Goal: Transaction & Acquisition: Book appointment/travel/reservation

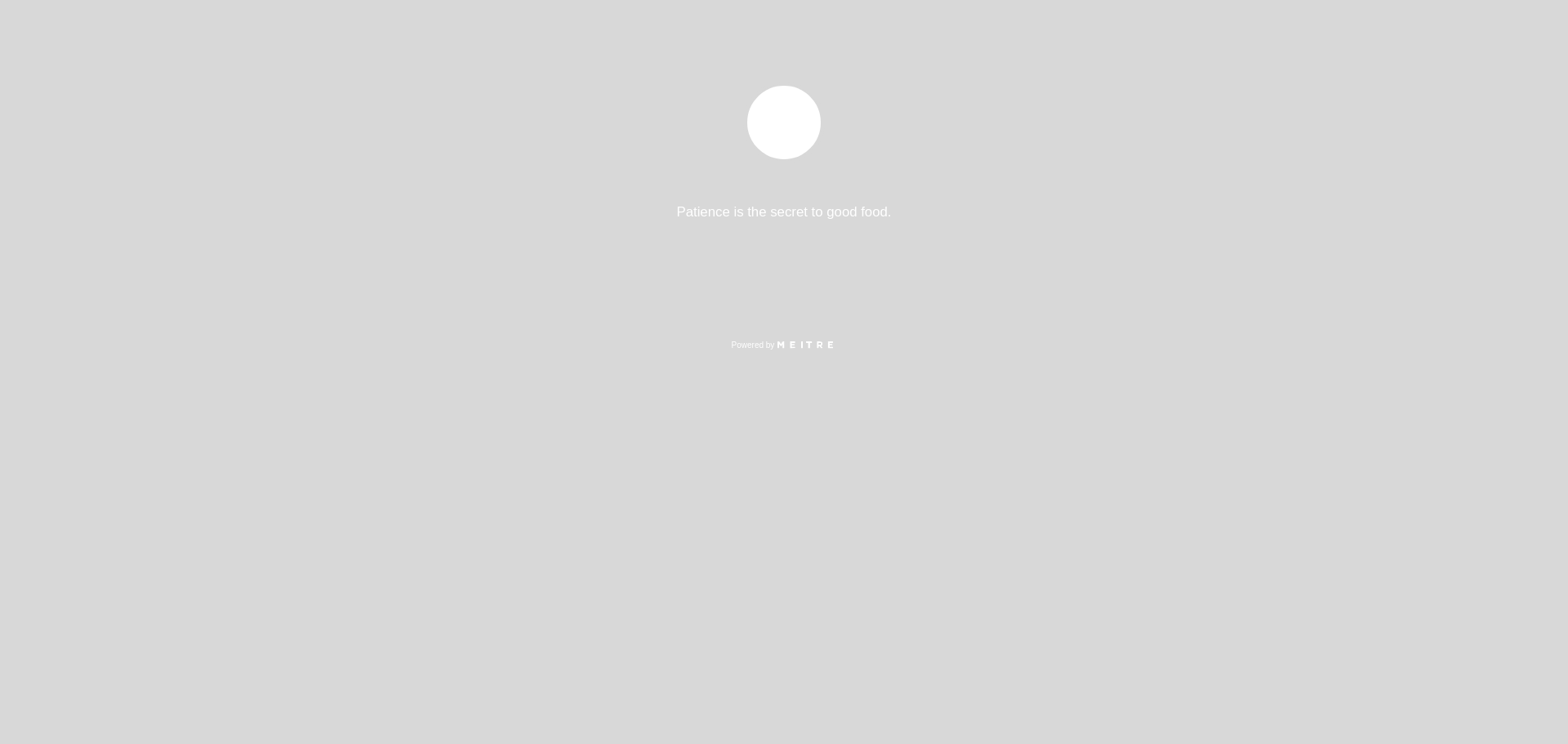
select select "es"
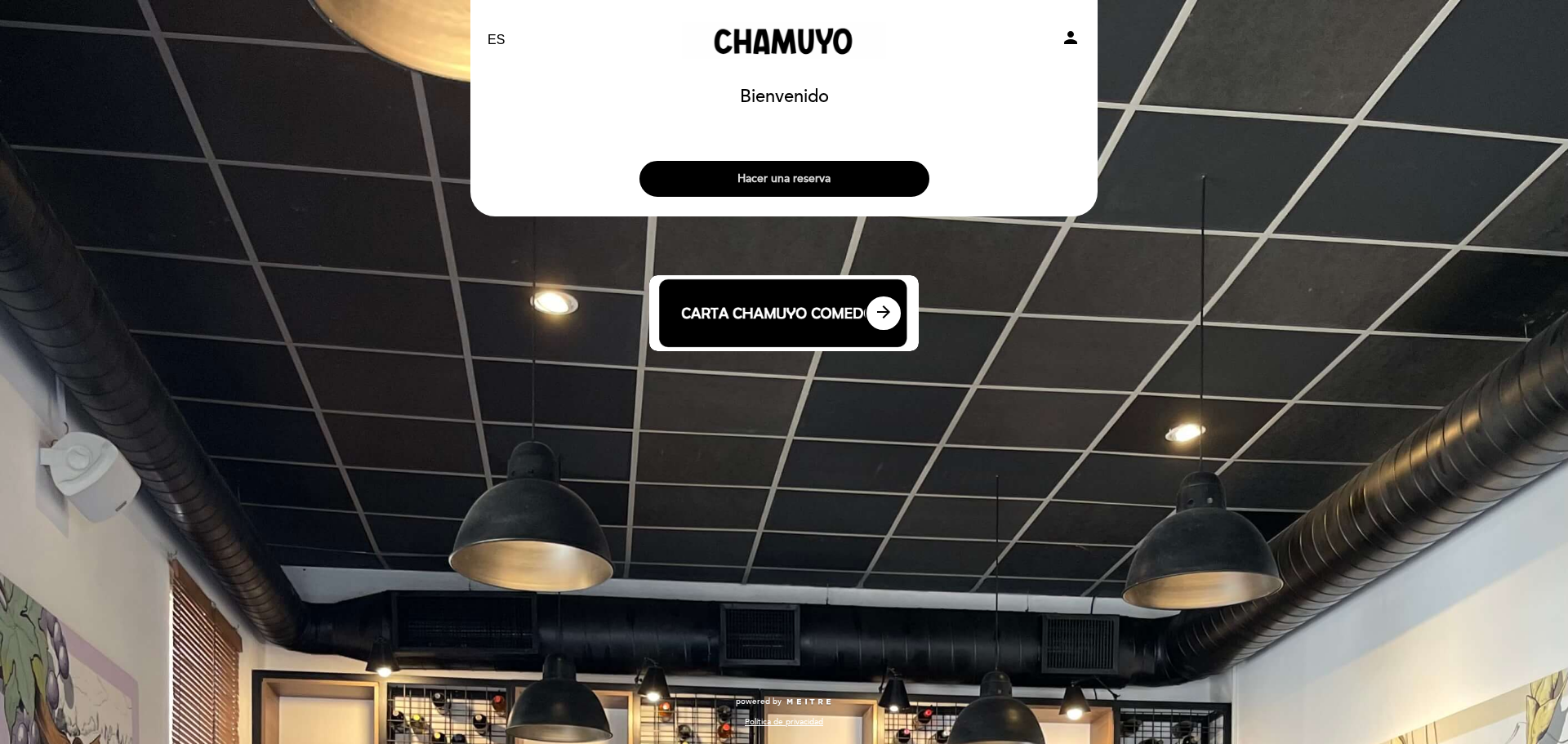
click at [843, 189] on button "Hacer una reserva" at bounding box center [785, 179] width 290 height 36
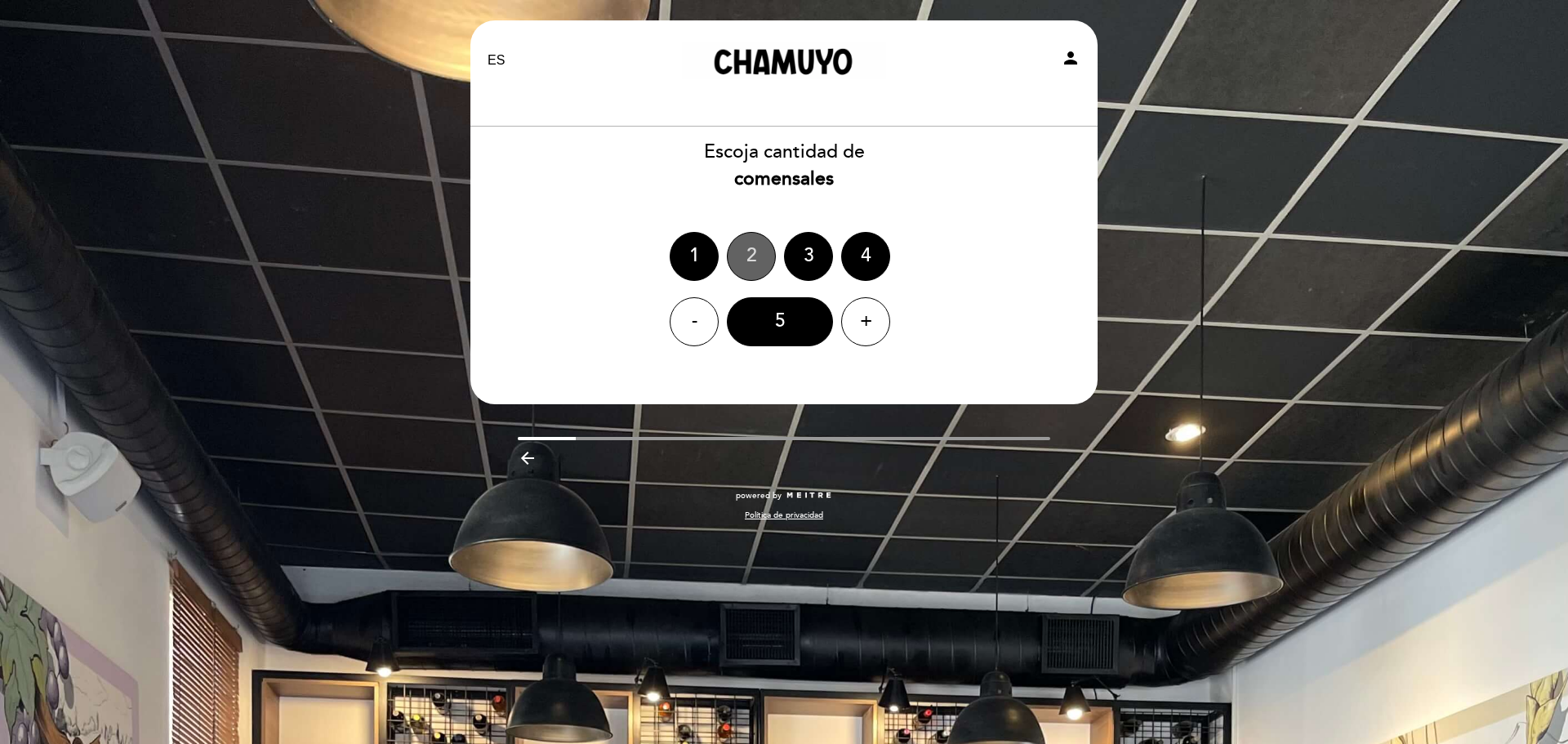
click at [767, 258] on div "2" at bounding box center [751, 256] width 49 height 49
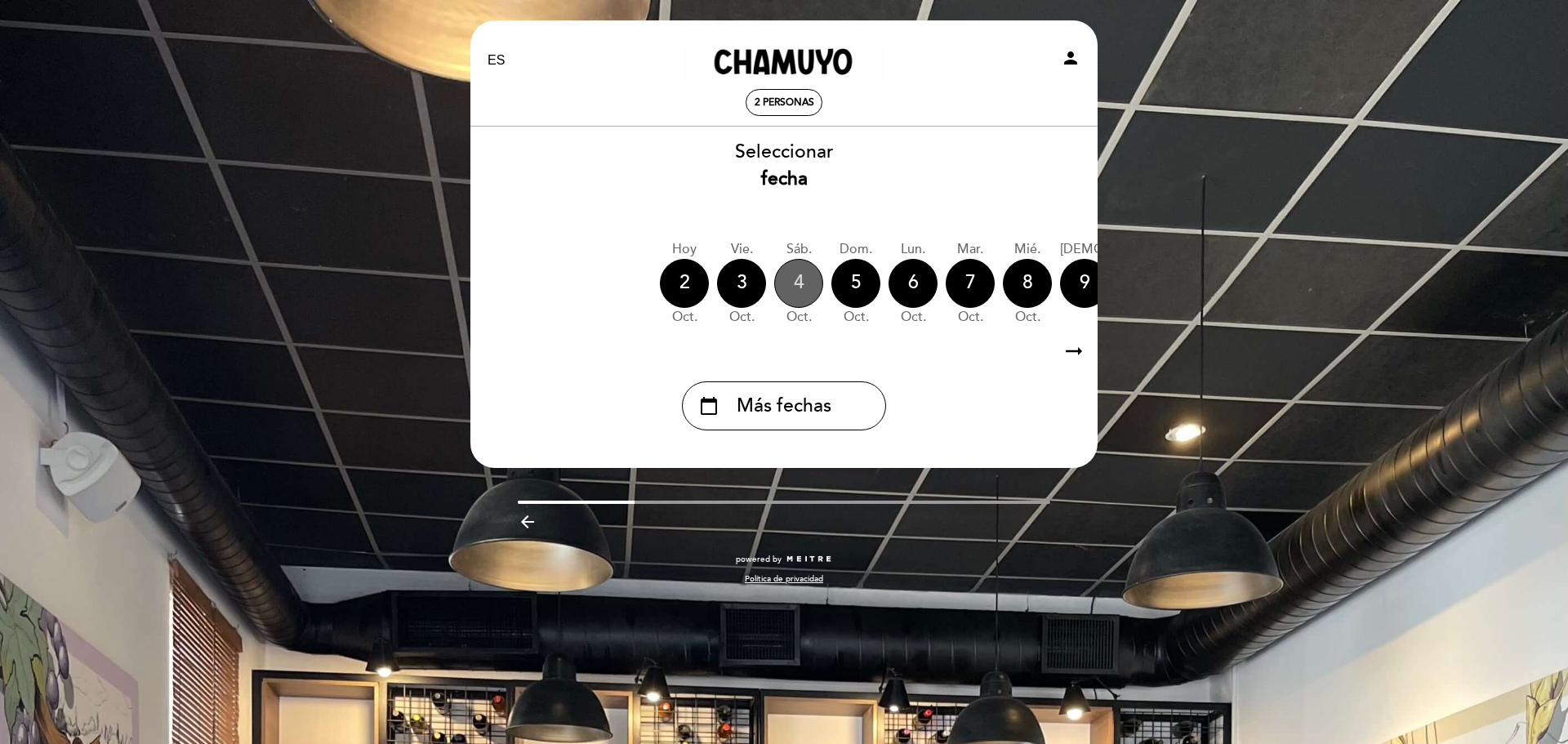
click at [795, 292] on div "4" at bounding box center [799, 284] width 49 height 49
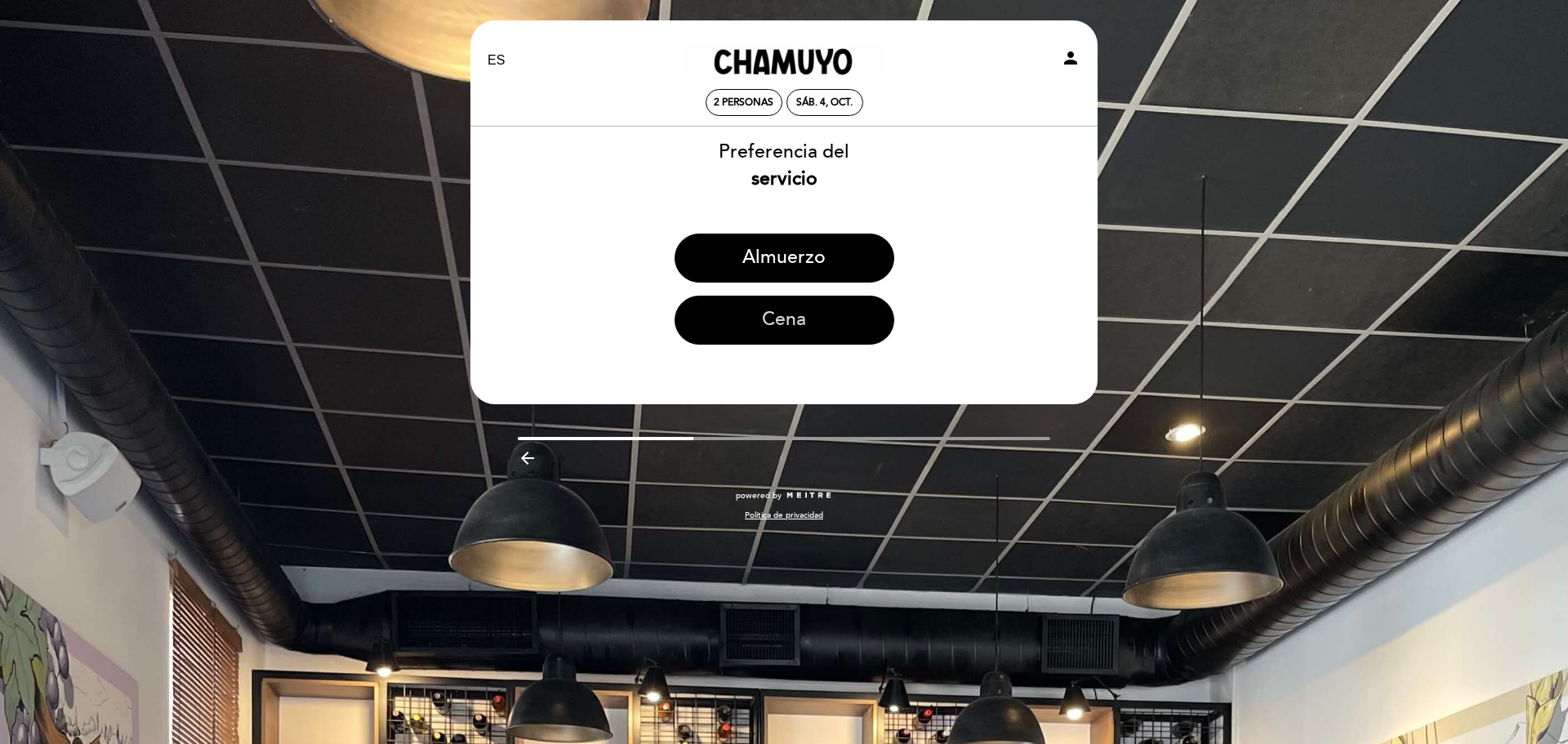
click at [805, 319] on button "Cena" at bounding box center [784, 320] width 220 height 49
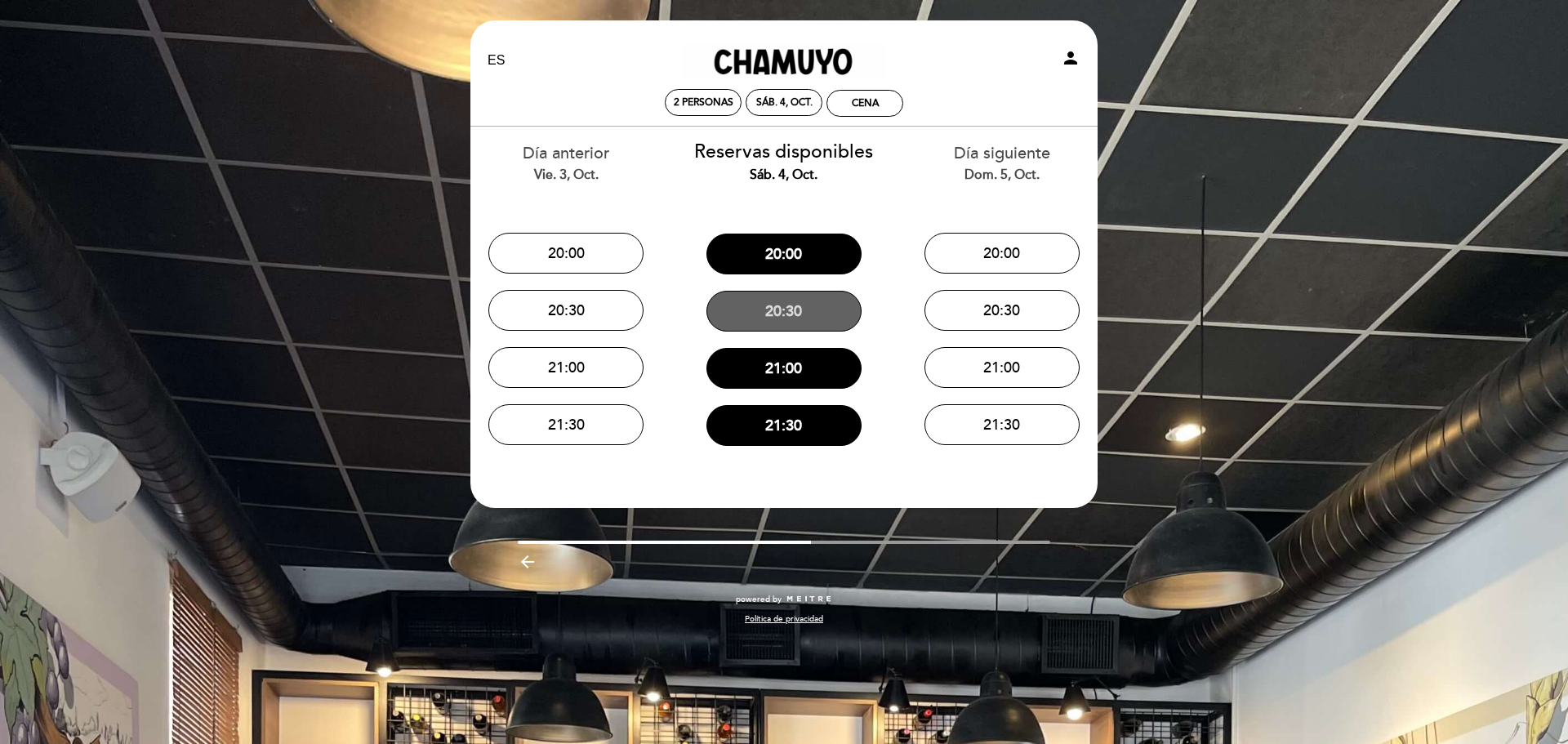
click at [813, 310] on button "20:30" at bounding box center [783, 311] width 155 height 41
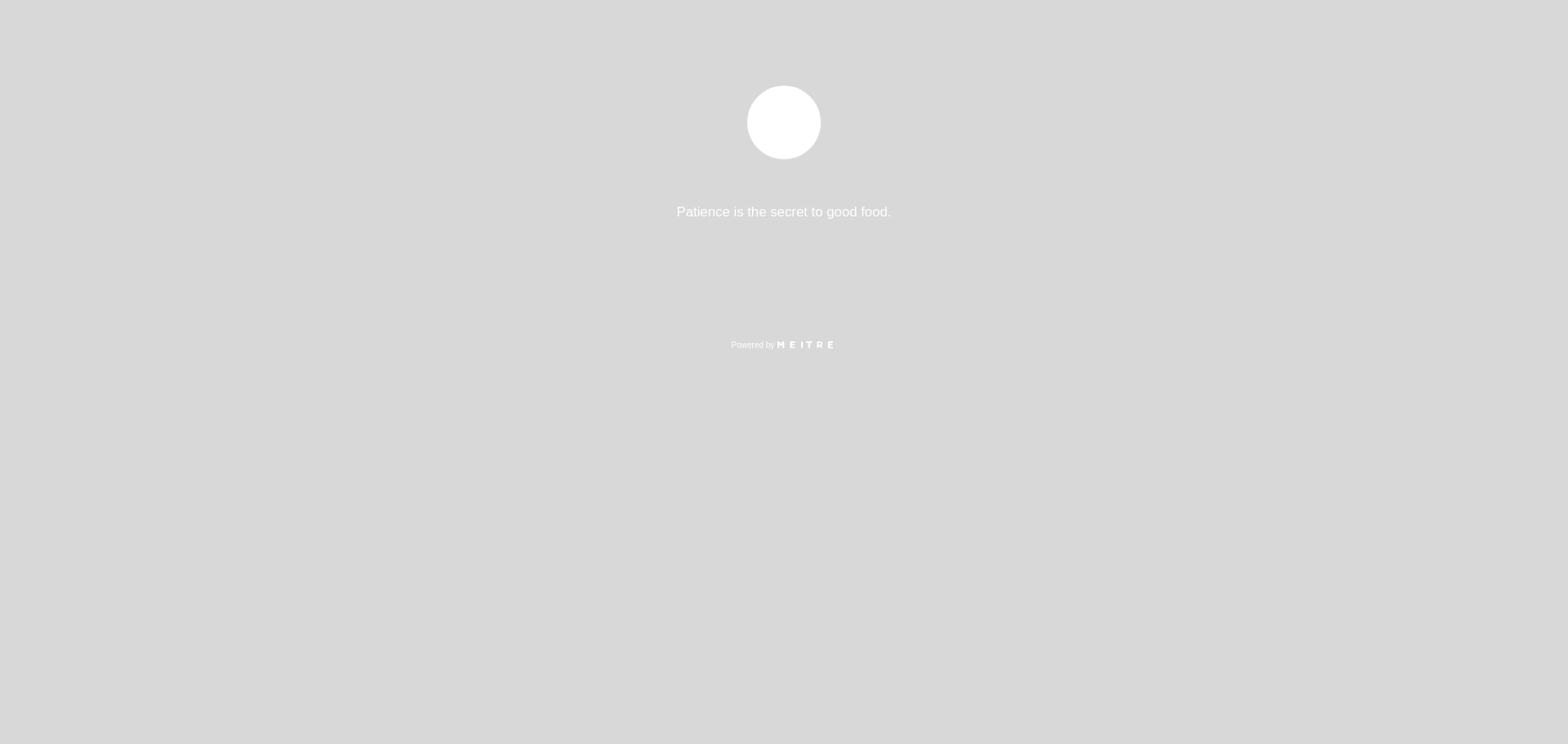
select select "es"
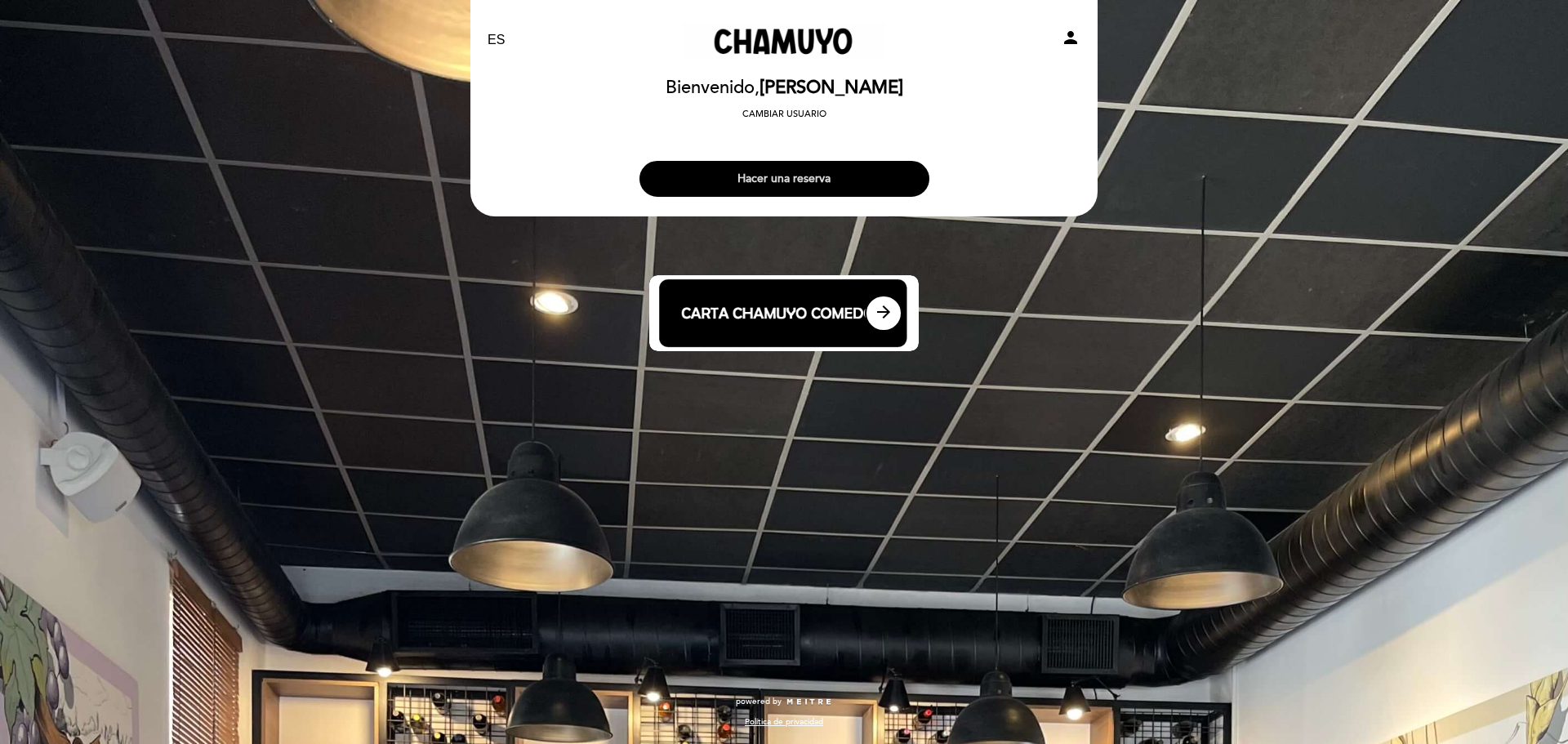
click at [755, 184] on button "Hacer una reserva" at bounding box center [785, 179] width 290 height 36
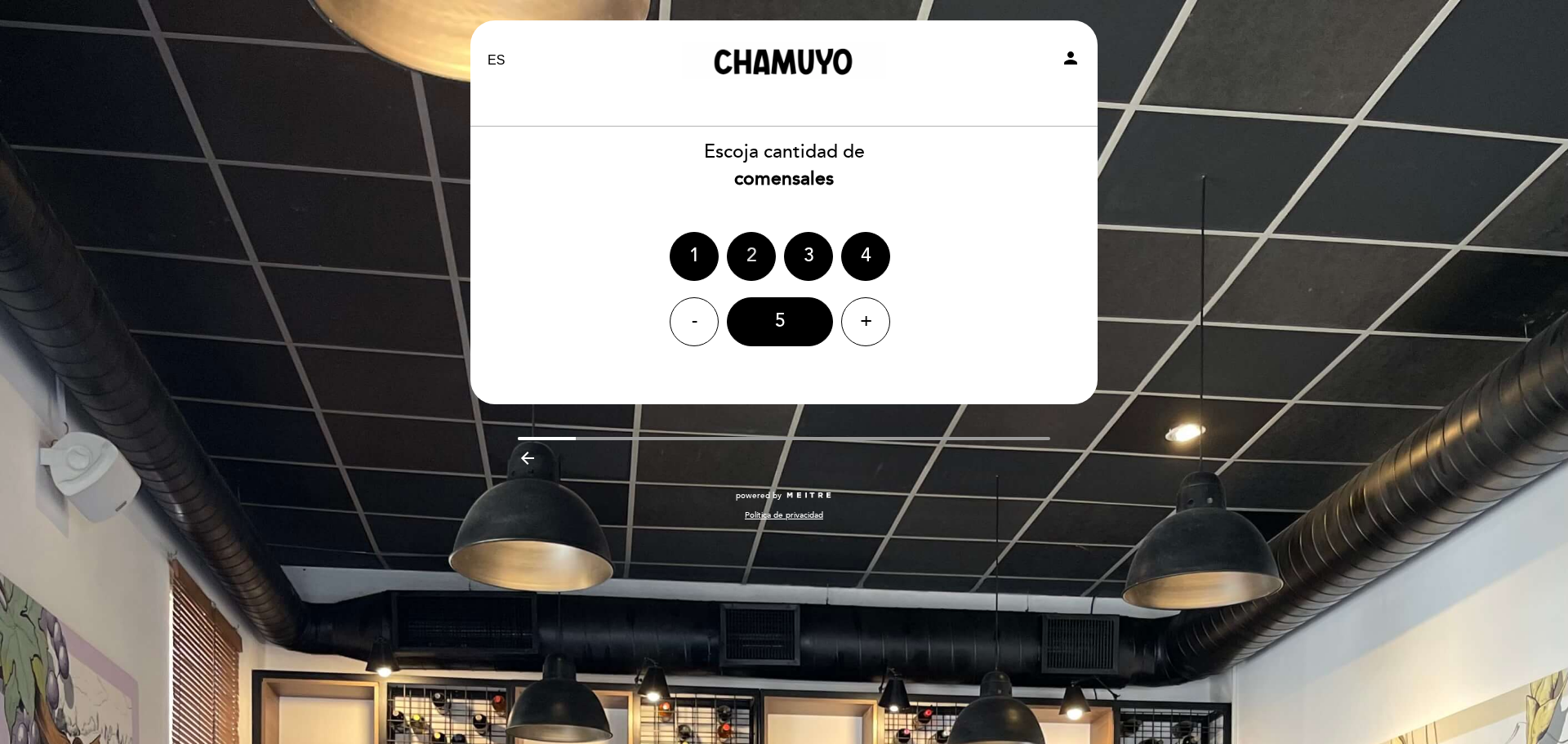
click at [758, 247] on div "2" at bounding box center [751, 256] width 49 height 49
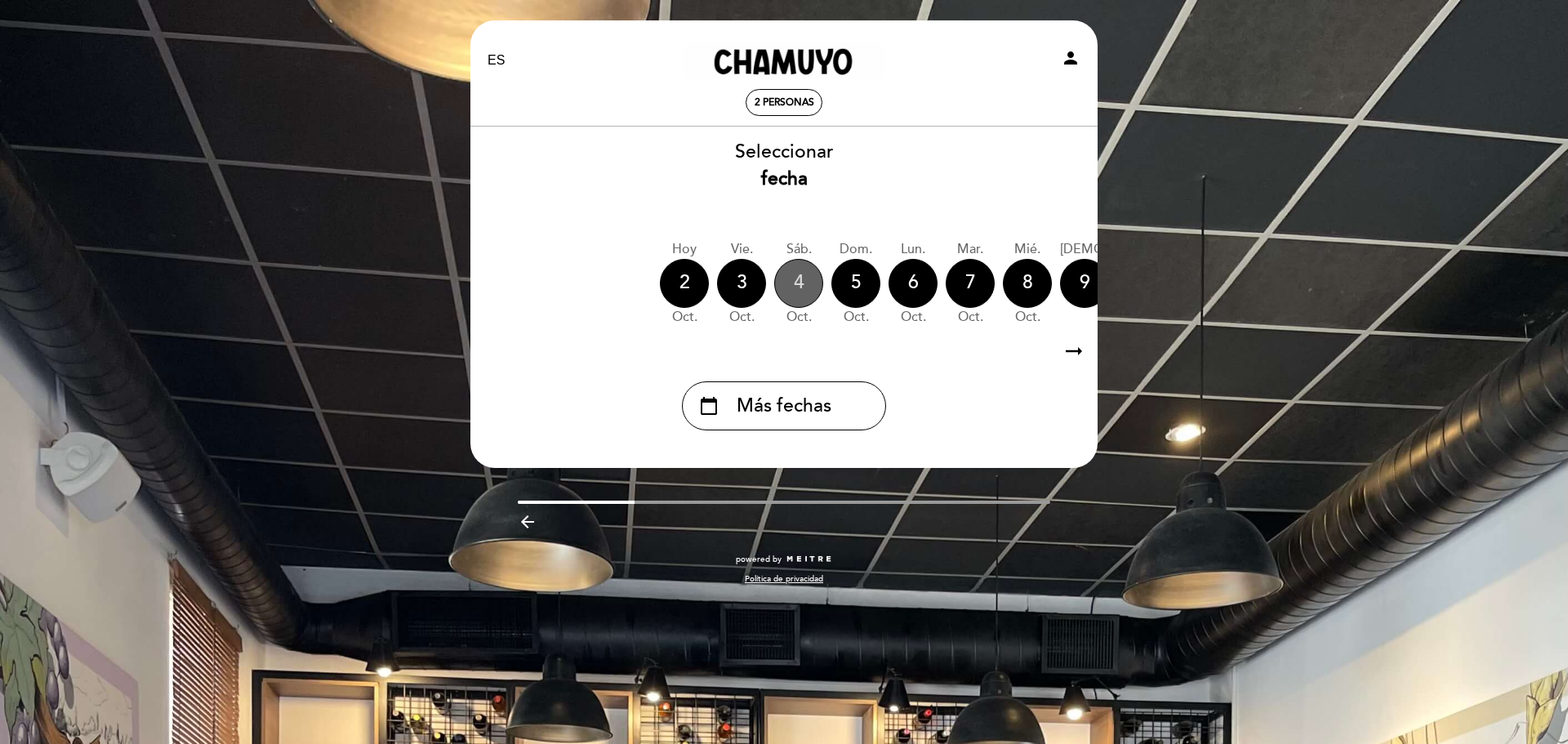
click at [797, 281] on div "4" at bounding box center [799, 284] width 49 height 49
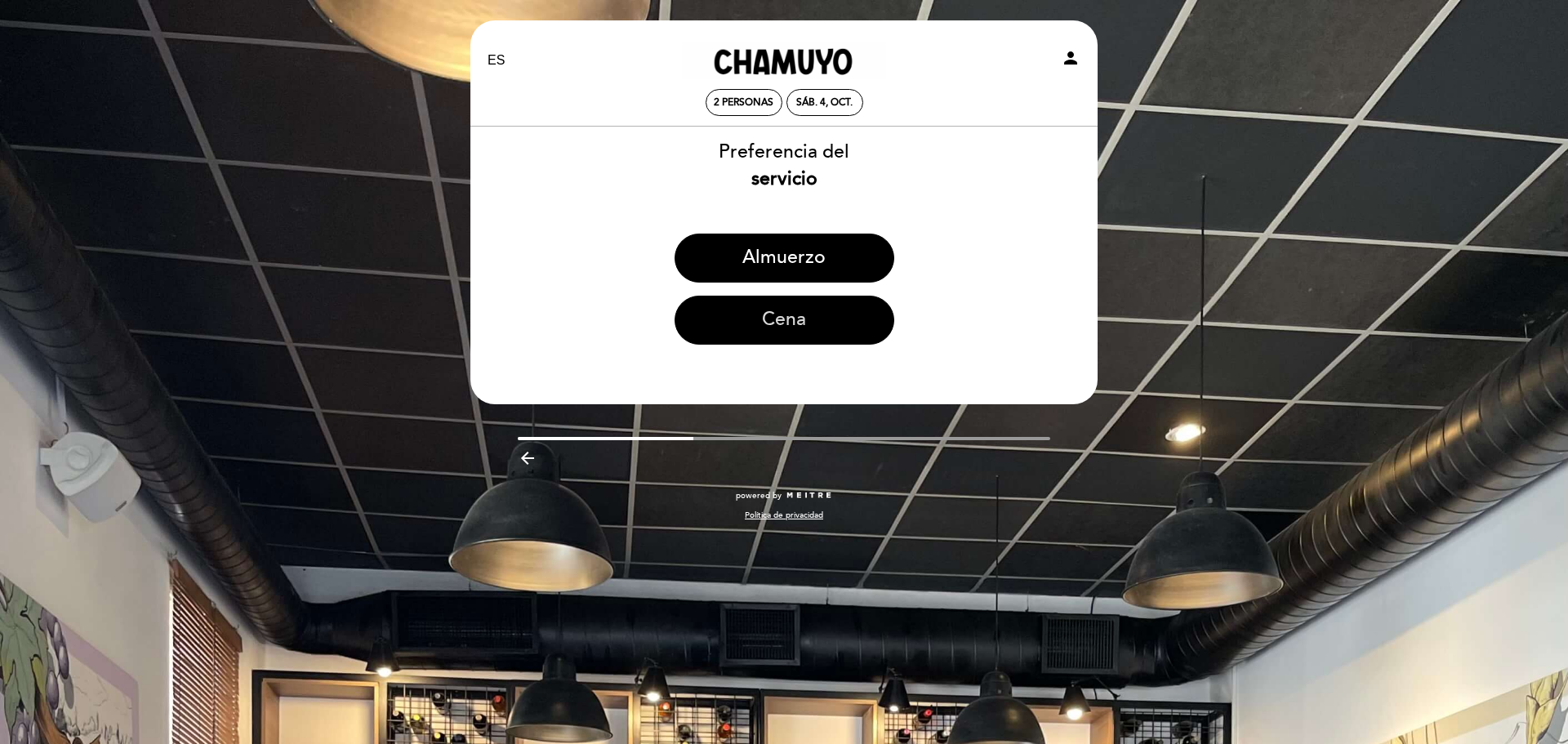
click at [808, 318] on button "Cena" at bounding box center [784, 320] width 220 height 49
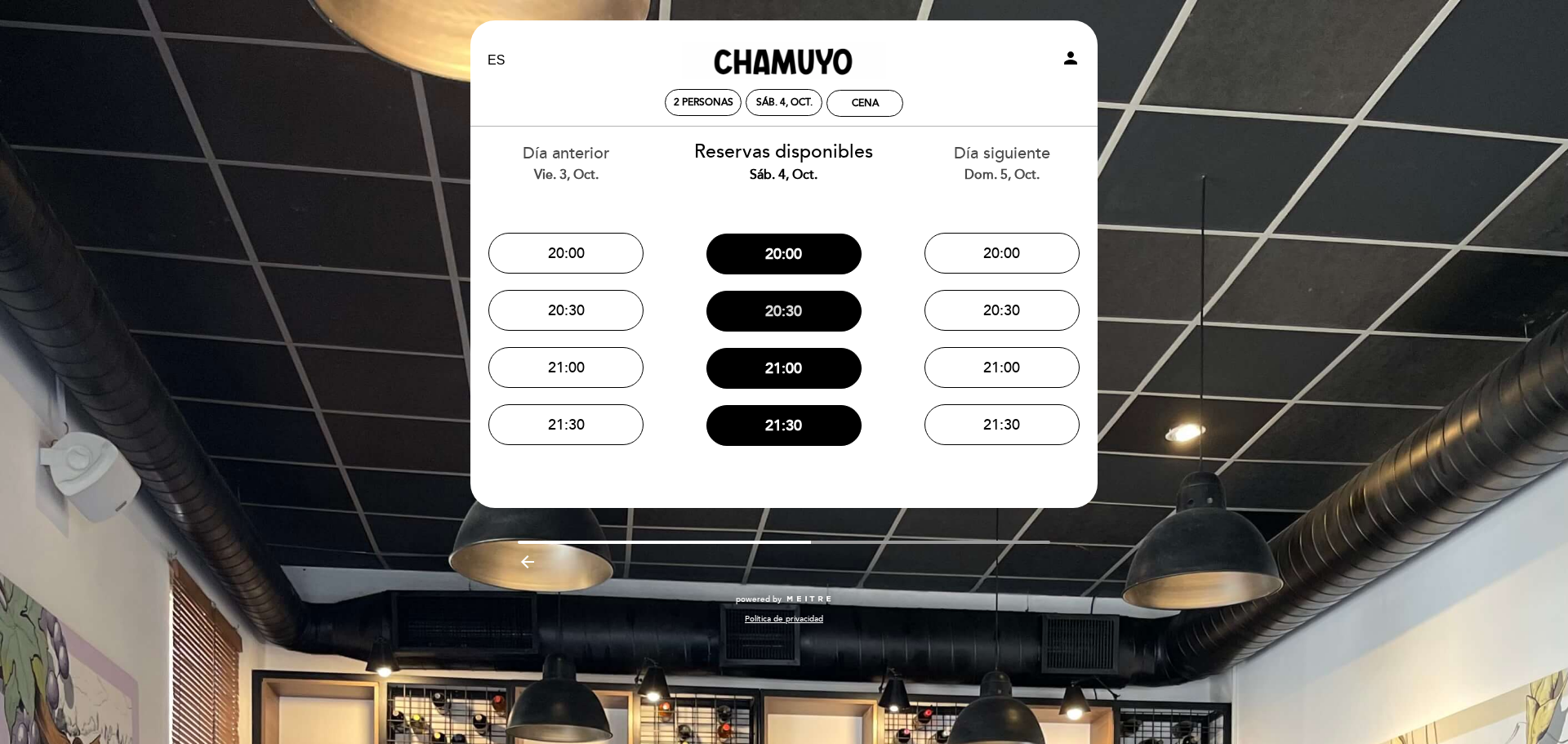
click at [804, 302] on button "20:30" at bounding box center [783, 311] width 155 height 41
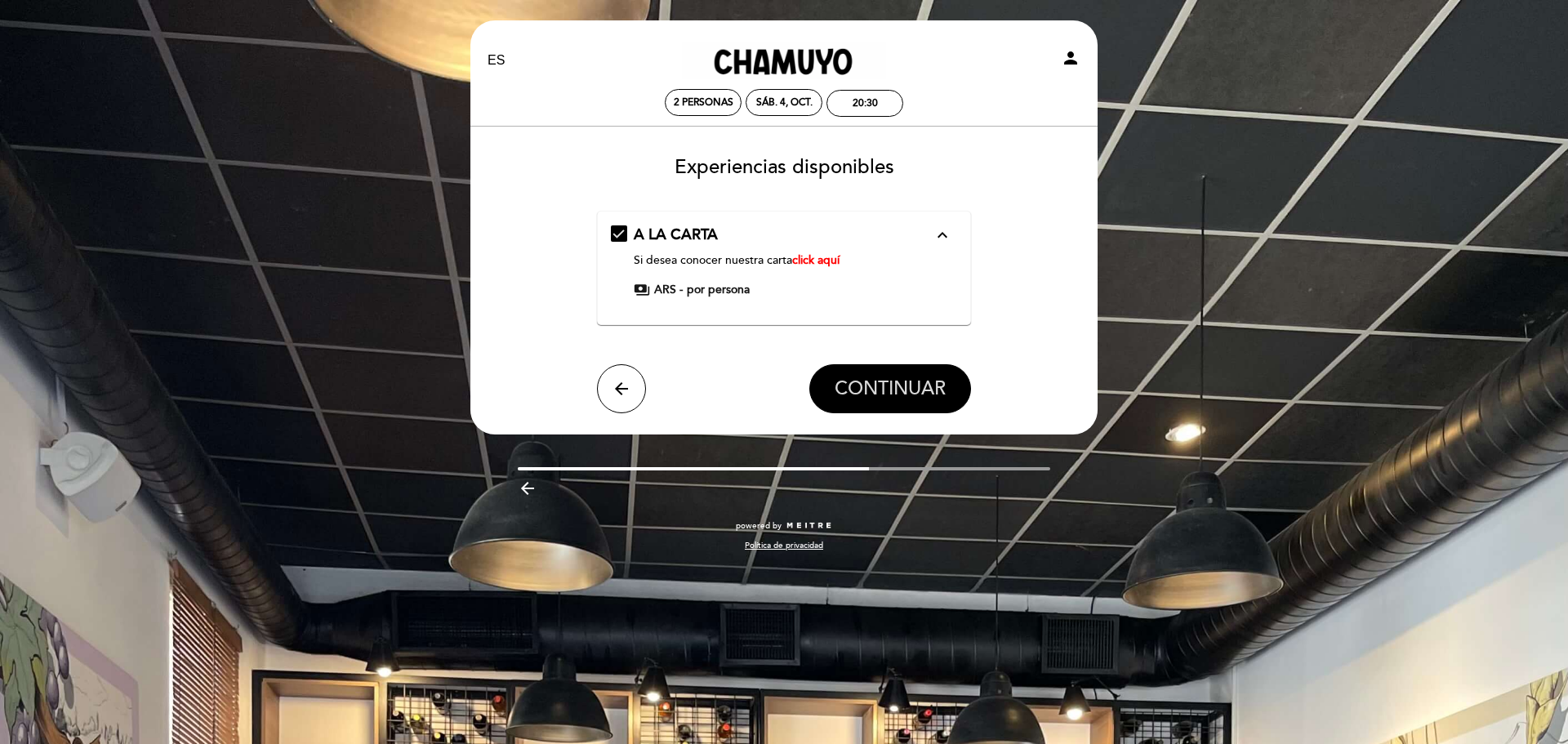
click at [918, 388] on span "CONTINUAR" at bounding box center [890, 389] width 111 height 23
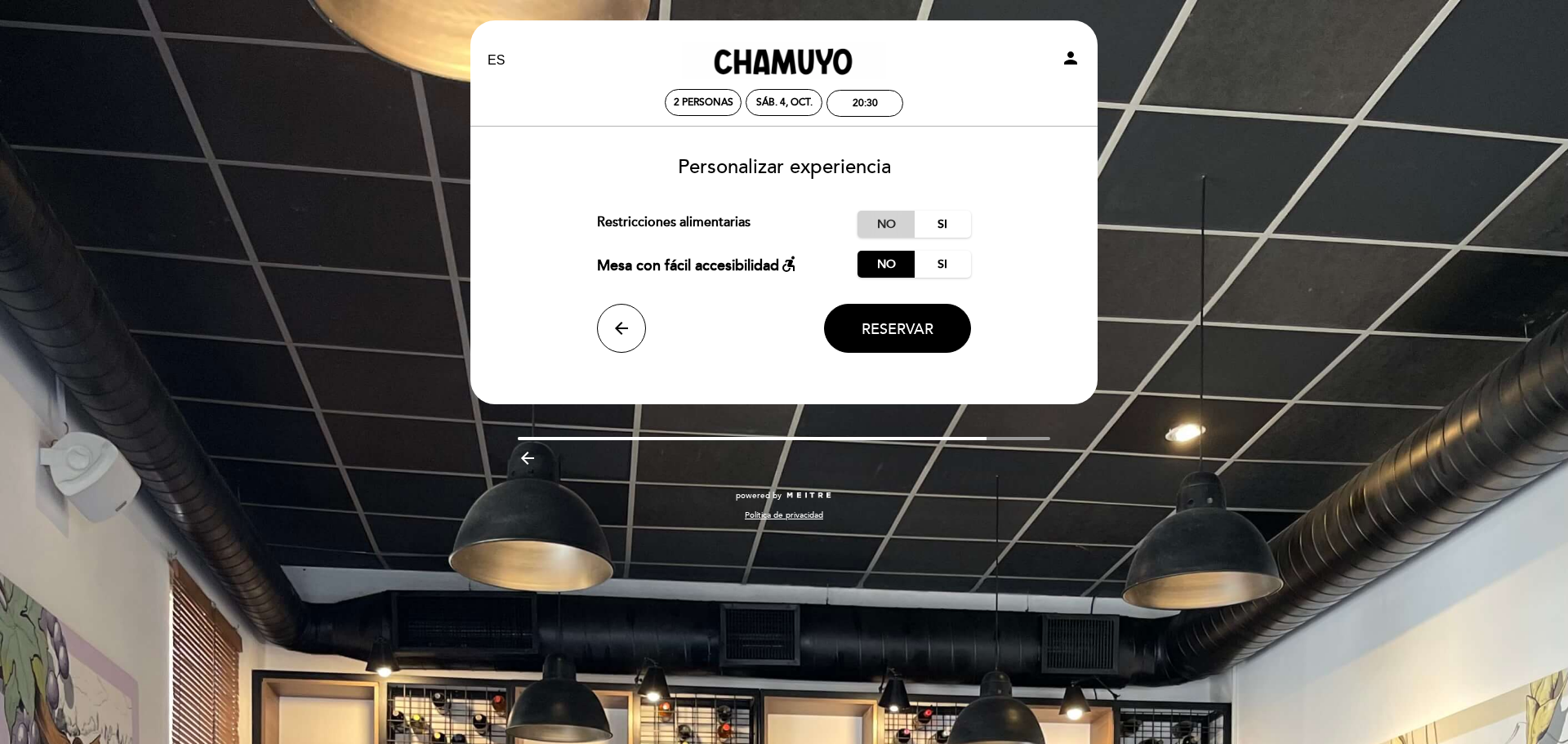
click at [892, 218] on label "No" at bounding box center [886, 224] width 57 height 27
click at [873, 324] on span "Reservar" at bounding box center [898, 329] width 72 height 18
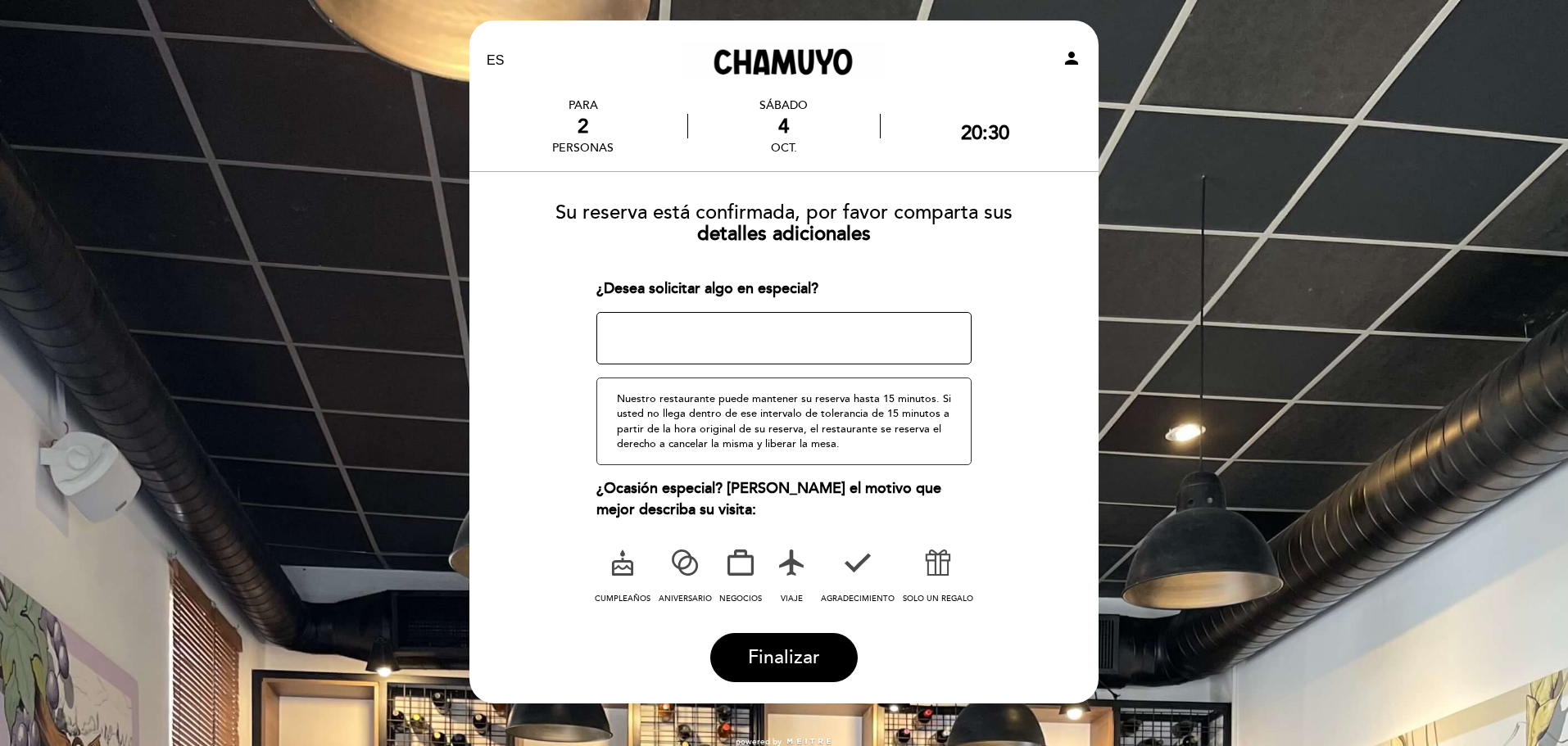
click at [933, 569] on icon at bounding box center [938, 563] width 43 height 43
click at [936, 566] on icon at bounding box center [938, 563] width 43 height 43
click at [860, 569] on icon at bounding box center [858, 563] width 43 height 43
click at [875, 564] on icon at bounding box center [858, 563] width 43 height 43
drag, startPoint x: 768, startPoint y: 647, endPoint x: 777, endPoint y: 667, distance: 21.9
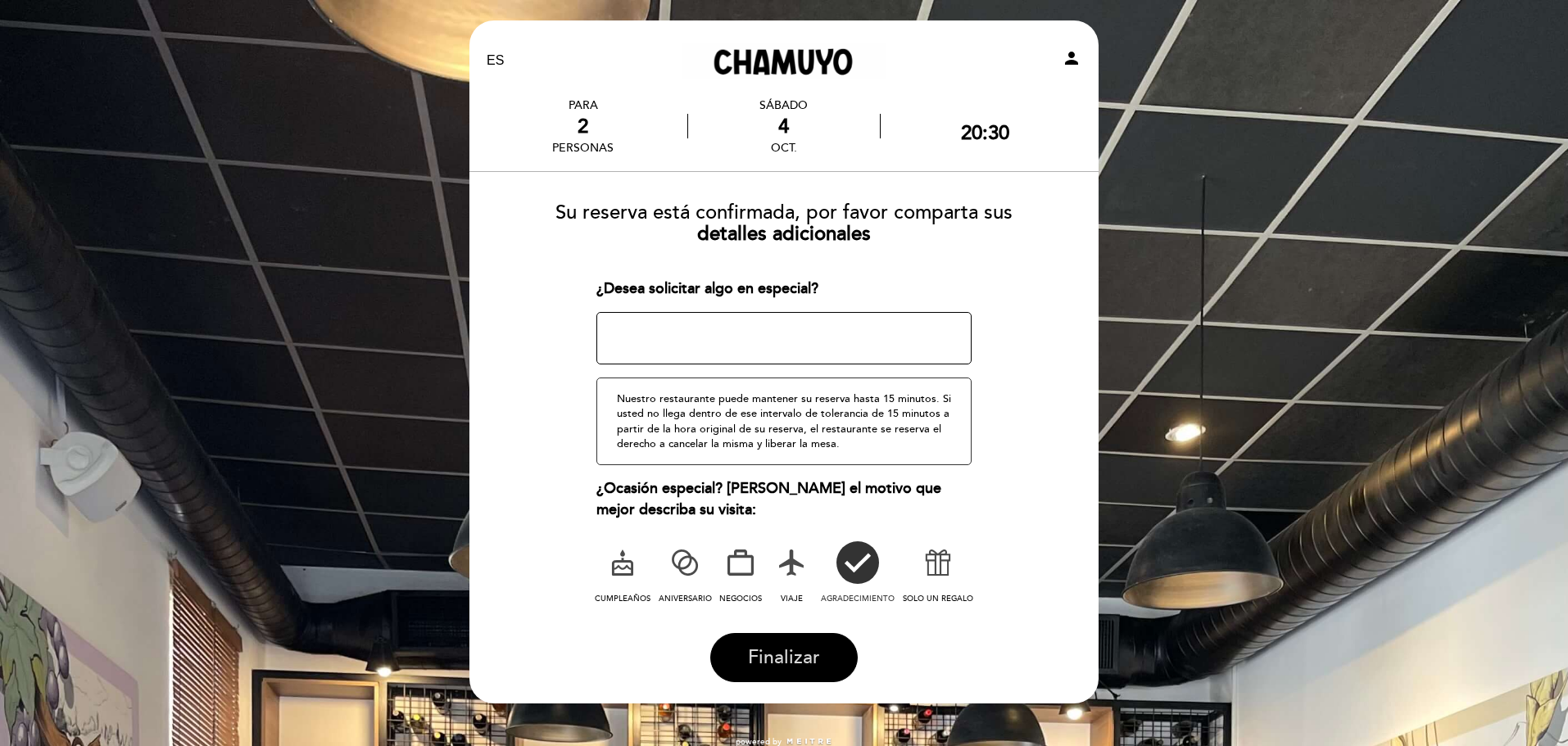
click at [777, 667] on span "Finalizar" at bounding box center [784, 658] width 72 height 23
